Goal: Information Seeking & Learning: Learn about a topic

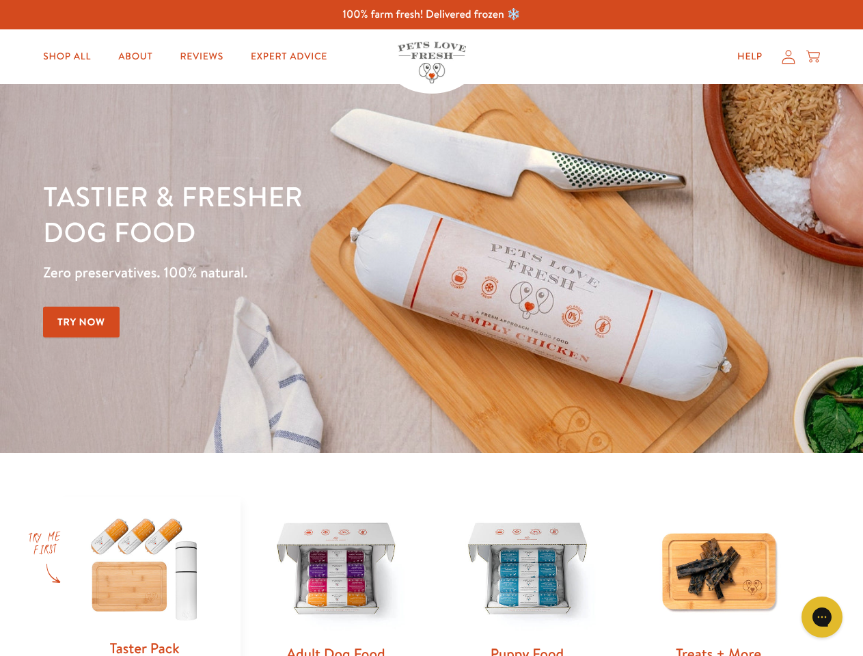
click at [431, 328] on div "Tastier & fresher dog food Zero preservatives. 100% natural. Try Now" at bounding box center [302, 268] width 518 height 180
click at [822, 617] on icon "Gorgias live chat" at bounding box center [821, 616] width 13 height 13
